Goal: Navigation & Orientation: Find specific page/section

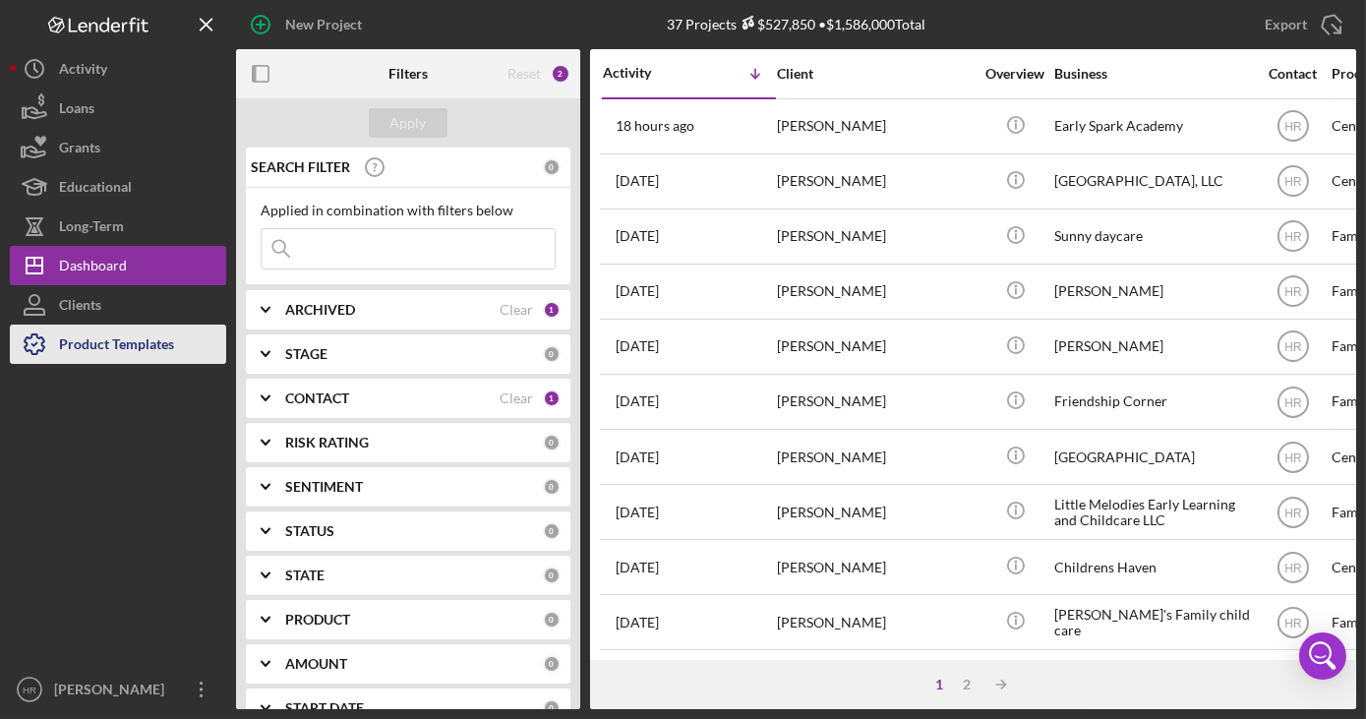
click at [158, 332] on div "Product Templates" at bounding box center [116, 347] width 115 height 44
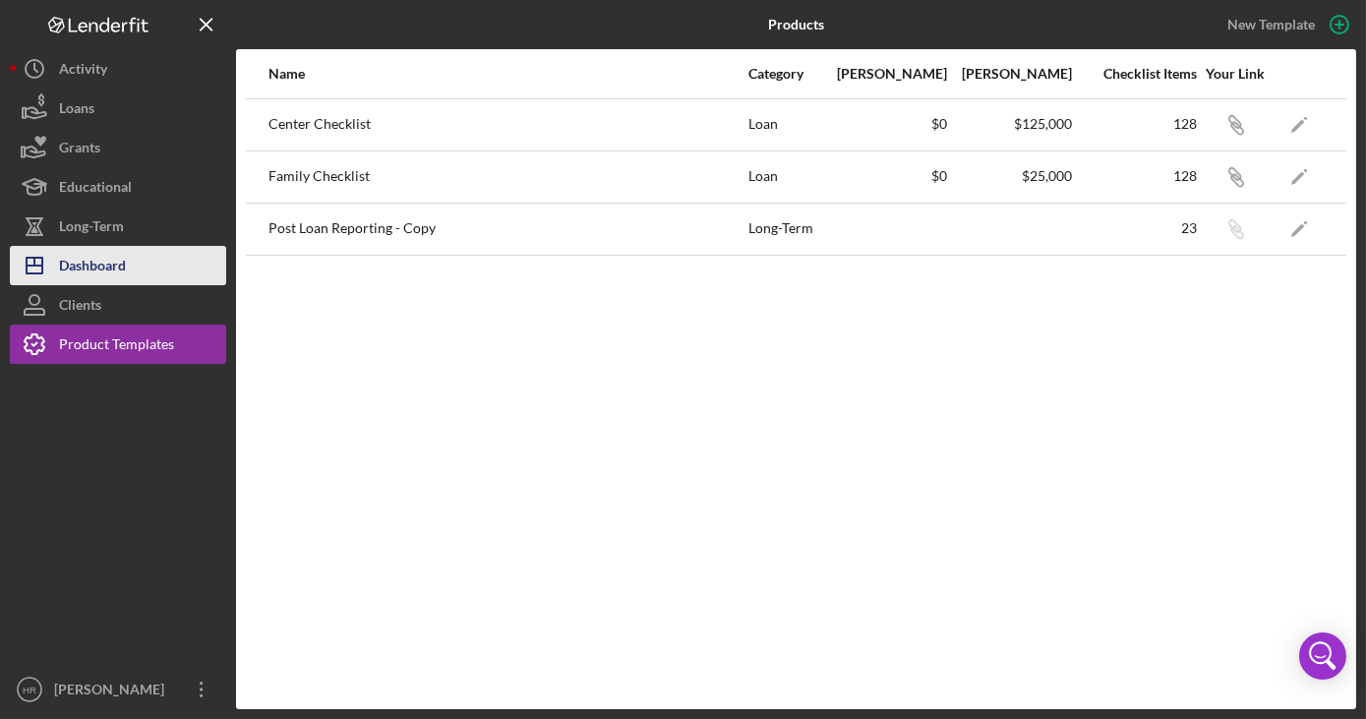
click at [150, 255] on button "Icon/Dashboard Dashboard" at bounding box center [118, 265] width 216 height 39
